Goal: Task Accomplishment & Management: Complete application form

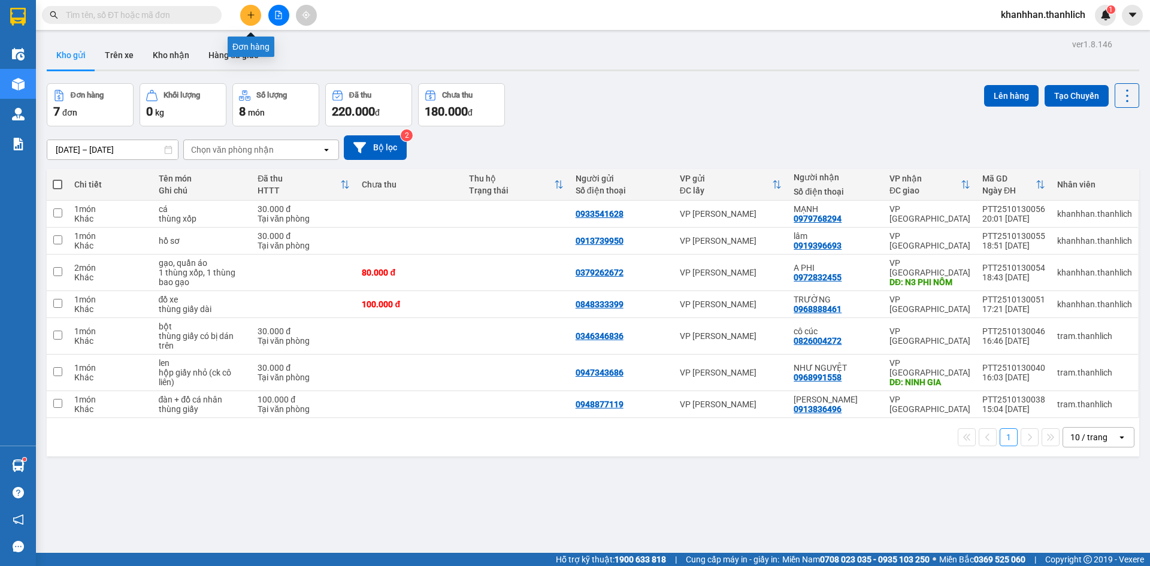
click at [250, 17] on icon "plus" at bounding box center [251, 15] width 8 height 8
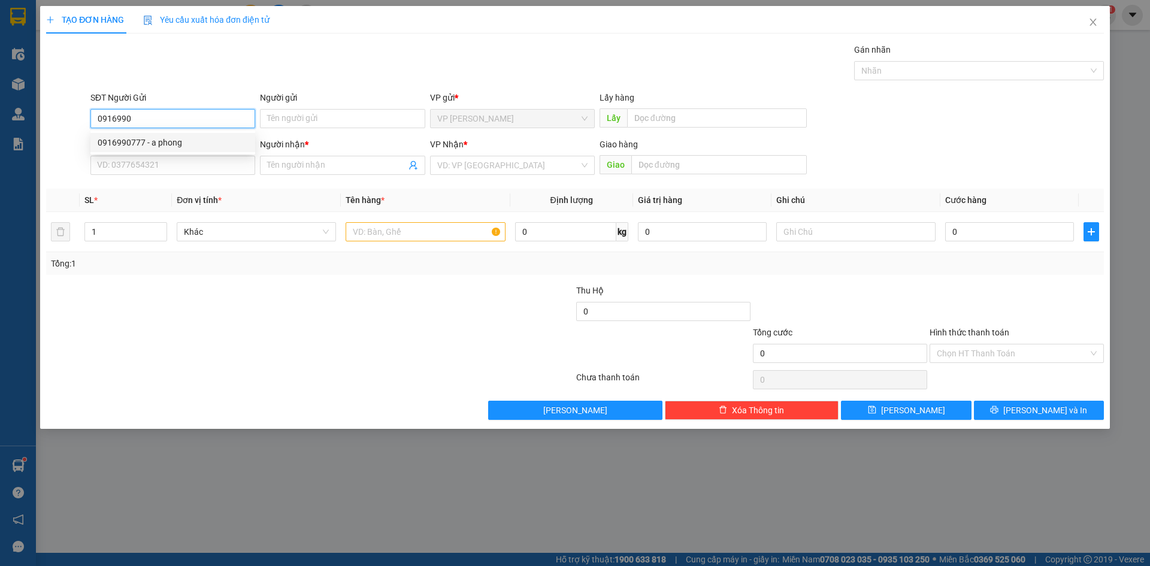
click at [135, 144] on div "0916990777 - a phong" at bounding box center [173, 142] width 150 height 13
type input "0916990777"
type input "a phong"
type input "0903747232"
type input "HOÀNG KIM"
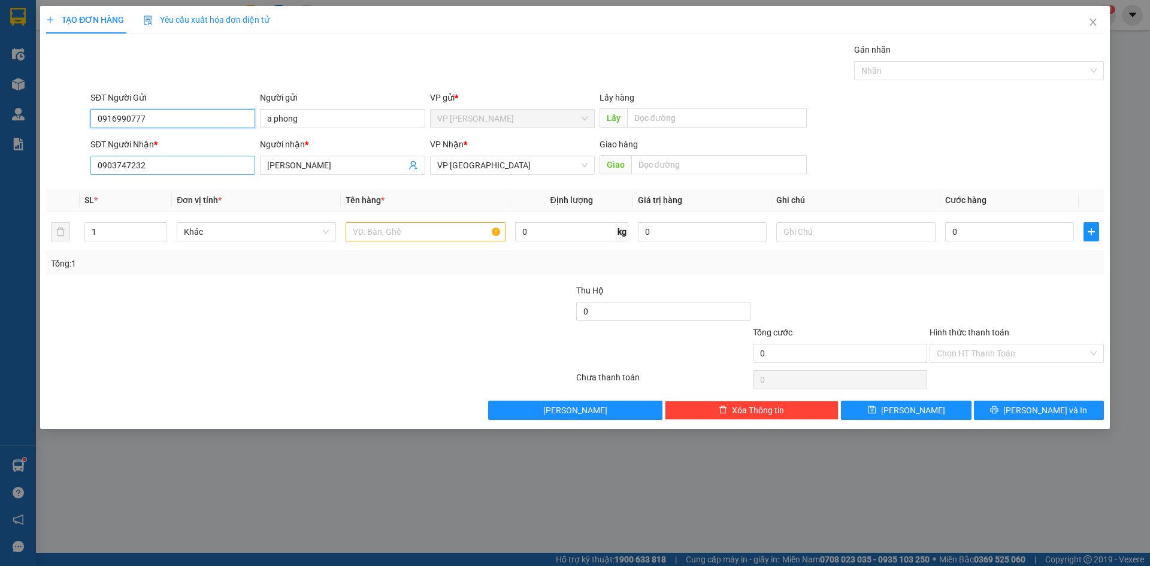
type input "0916990777"
click at [155, 167] on input "0903747232" at bounding box center [172, 165] width 165 height 19
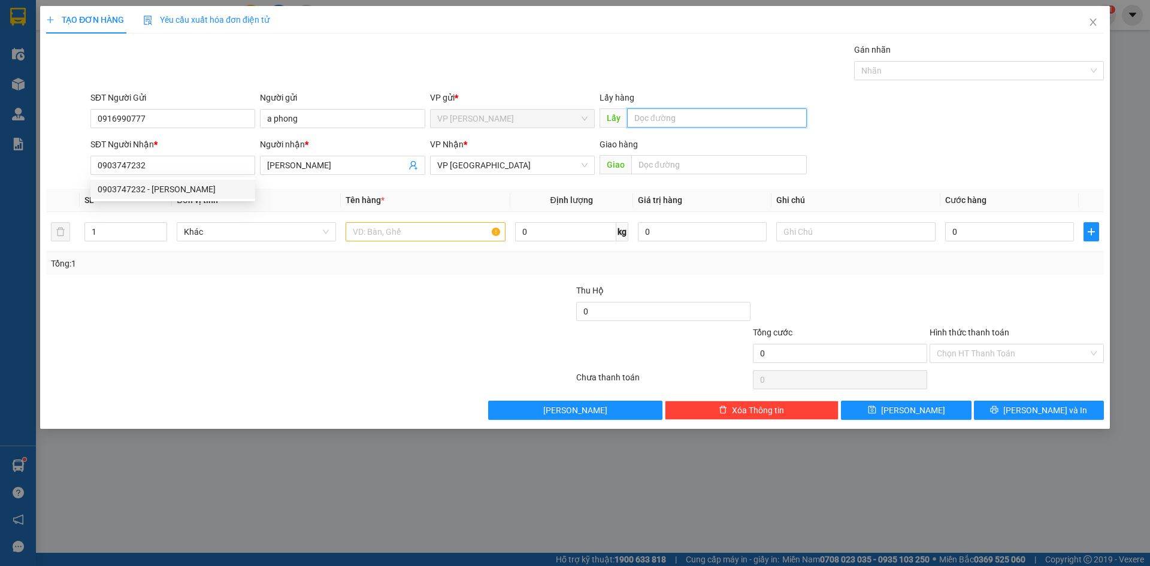
click at [677, 120] on input "text" at bounding box center [717, 117] width 180 height 19
click at [1004, 350] on input "Hình thức thanh toán" at bounding box center [1013, 353] width 152 height 18
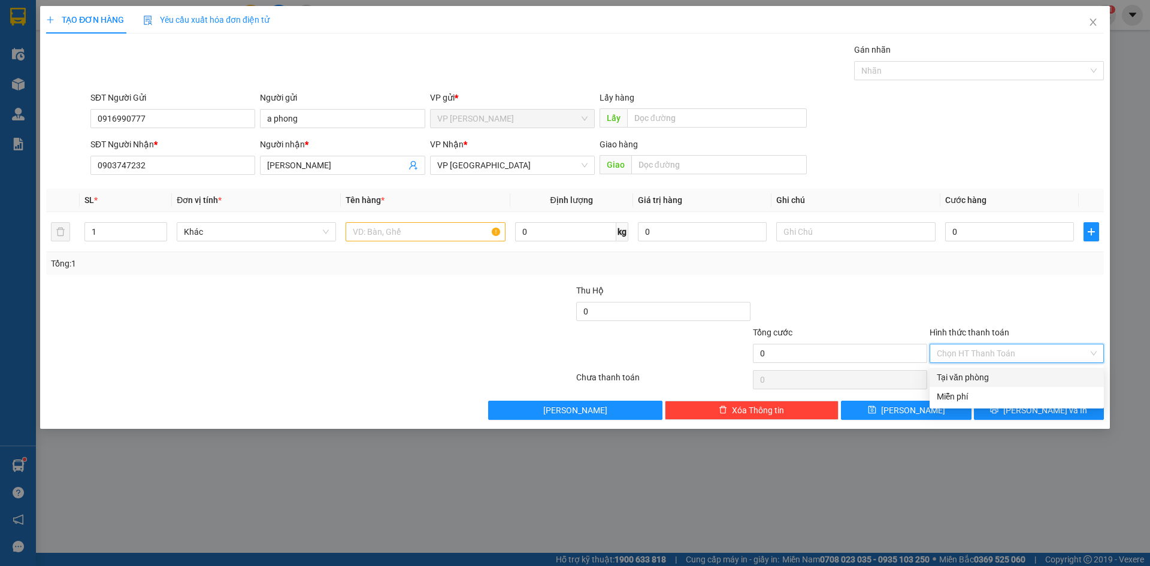
click at [995, 379] on div "Tại văn phòng" at bounding box center [1017, 377] width 160 height 13
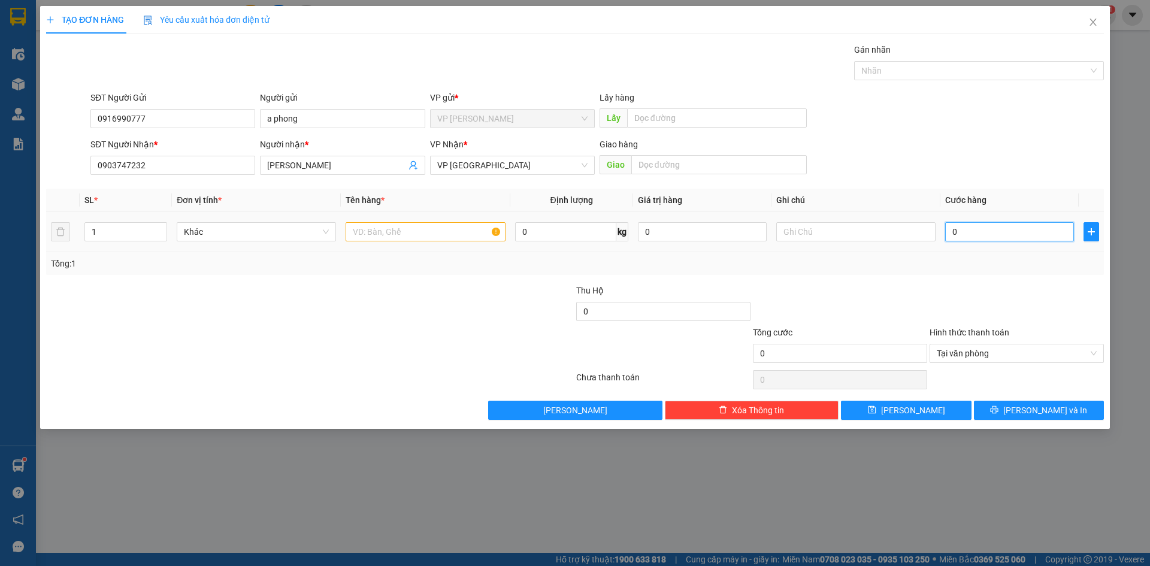
click at [970, 229] on input "0" at bounding box center [1009, 231] width 129 height 19
